Goal: Navigation & Orientation: Find specific page/section

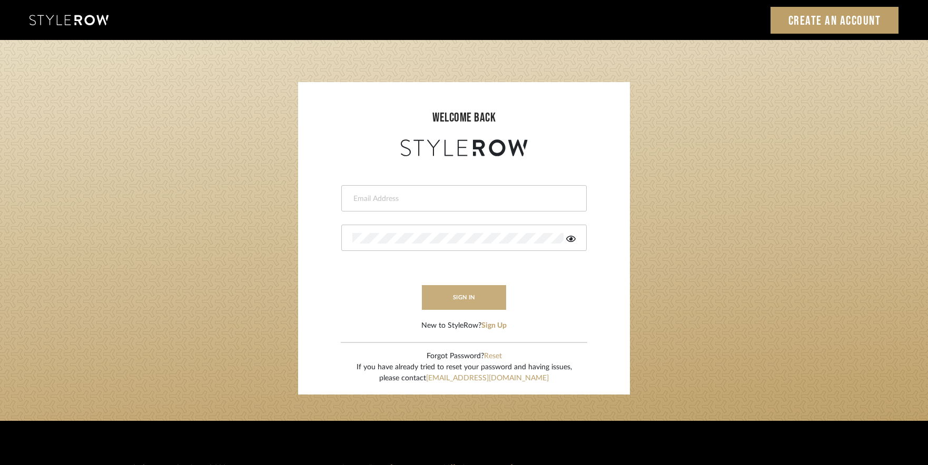
type input "tami@clothandkind.com"
click at [464, 296] on button "sign in" at bounding box center [464, 297] width 84 height 25
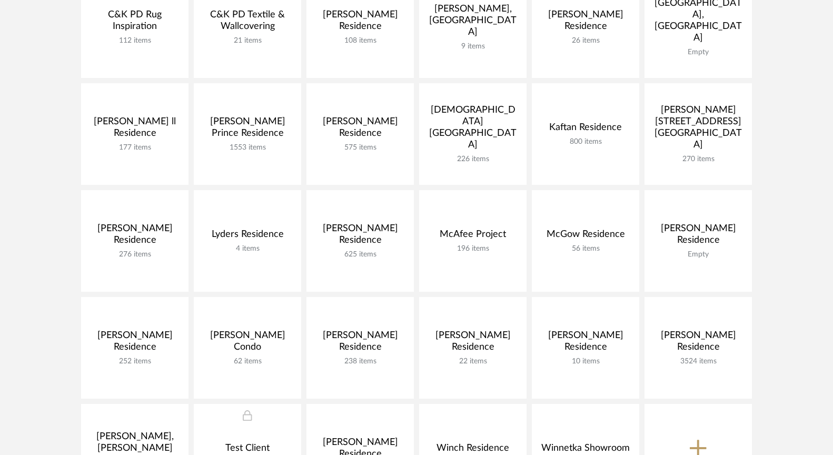
scroll to position [329, 0]
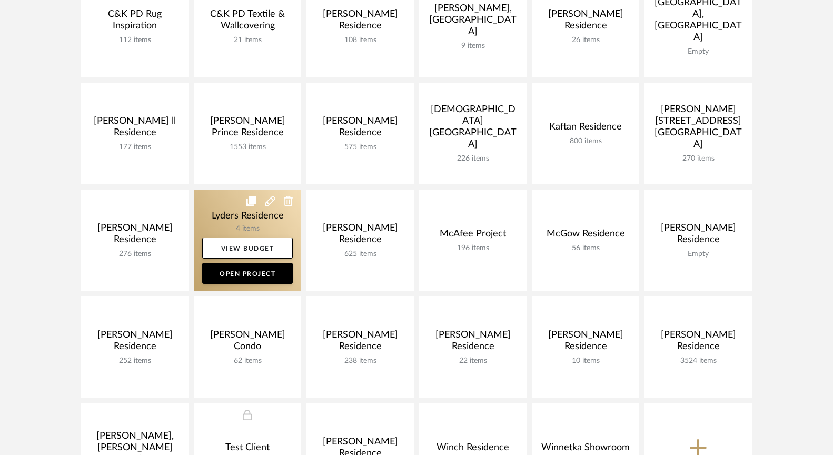
click at [228, 222] on link at bounding box center [247, 241] width 107 height 102
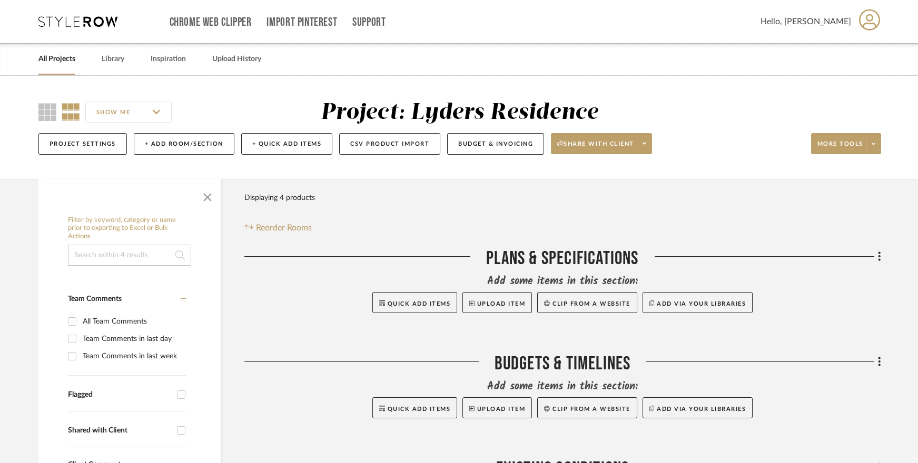
click at [66, 66] on link "All Projects" at bounding box center [56, 59] width 37 height 14
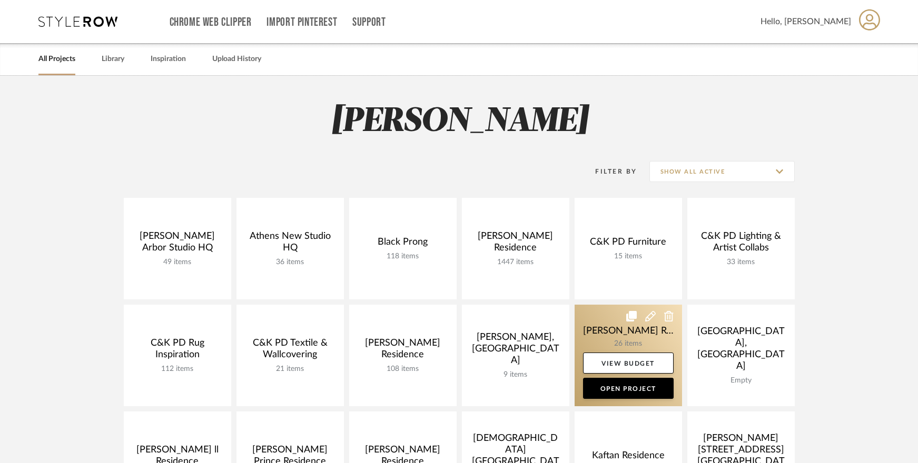
click at [647, 337] on link at bounding box center [627, 356] width 107 height 102
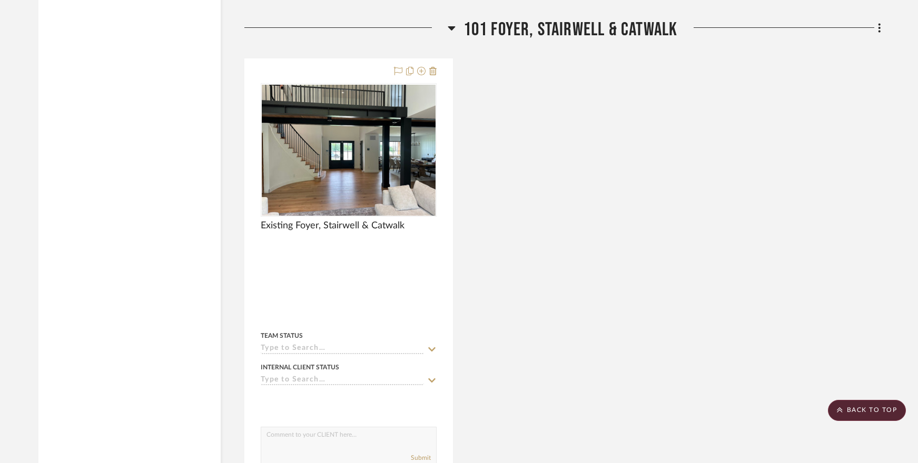
scroll to position [2043, 0]
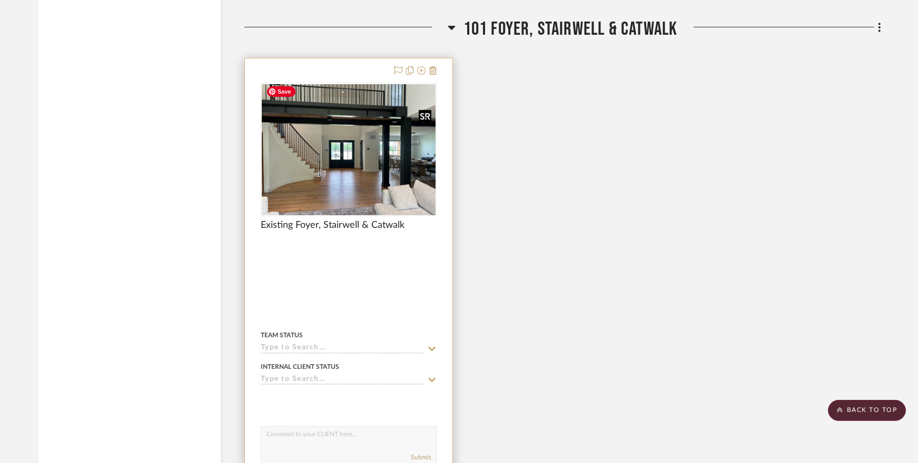
click at [342, 162] on img "0" at bounding box center [349, 149] width 174 height 131
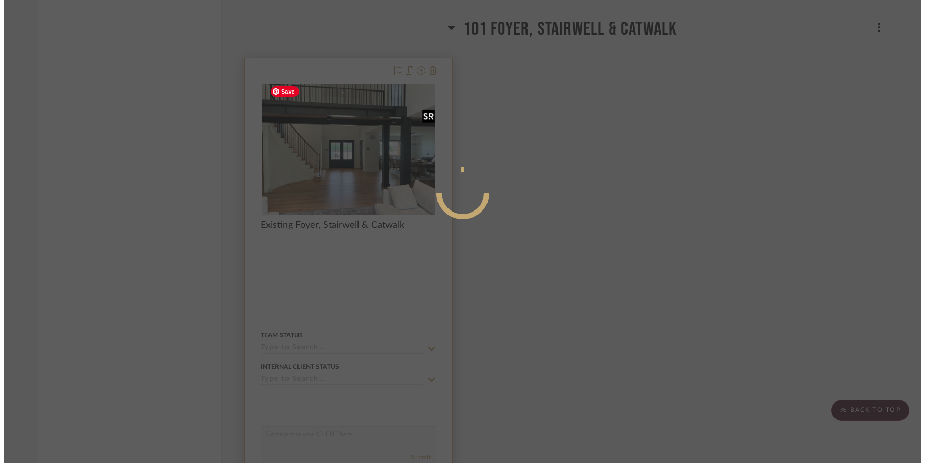
scroll to position [0, 0]
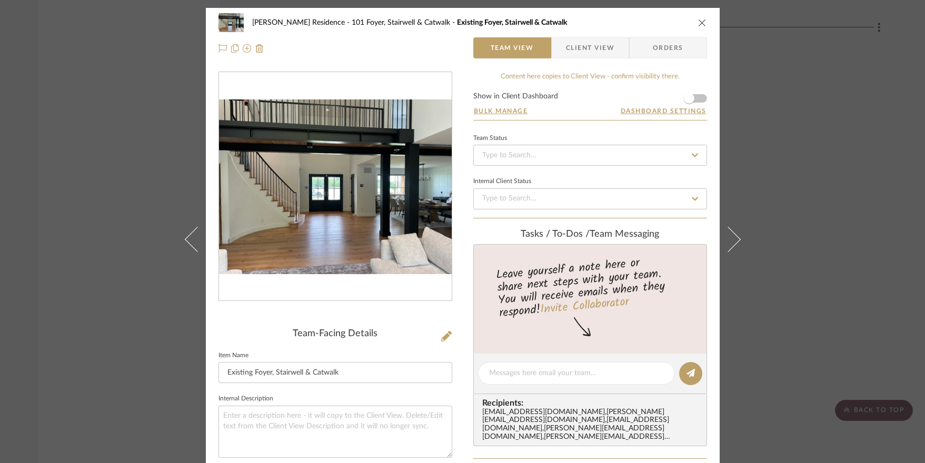
click at [698, 23] on icon "close" at bounding box center [702, 22] width 8 height 8
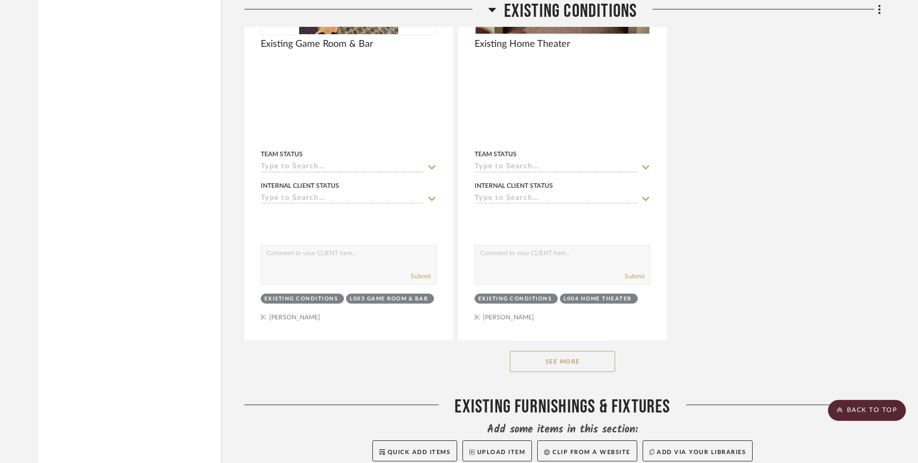
scroll to position [1510, 0]
